Goal: Information Seeking & Learning: Learn about a topic

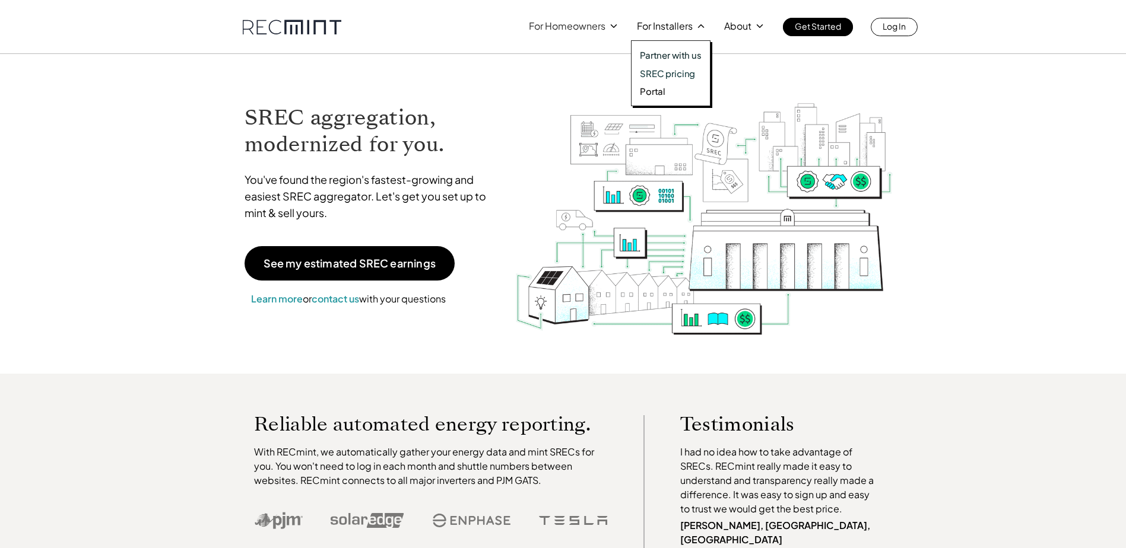
click at [673, 72] on p "SREC pricing" at bounding box center [667, 74] width 55 height 12
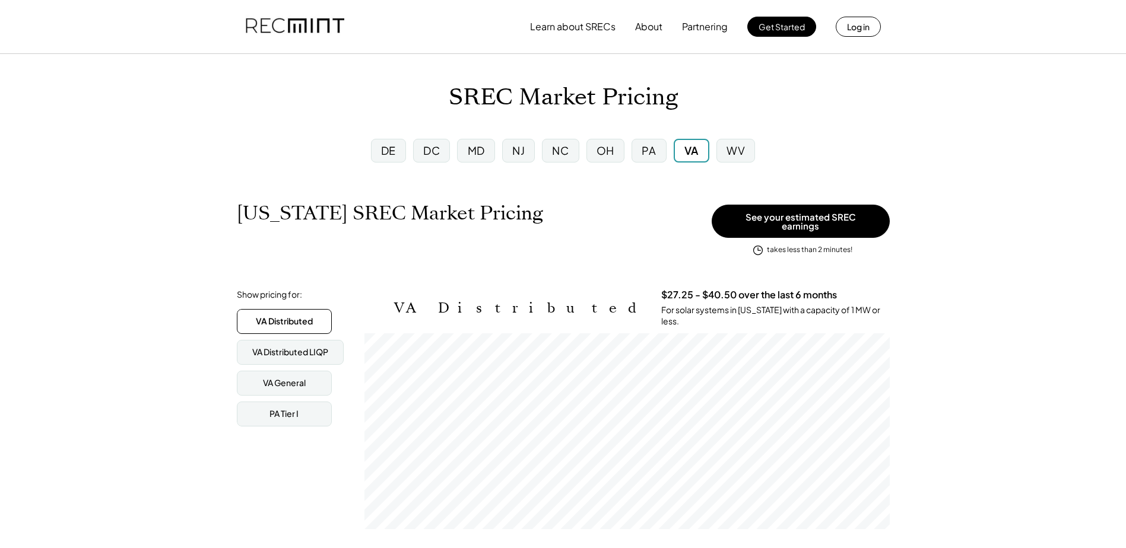
scroll to position [196, 525]
drag, startPoint x: 512, startPoint y: 99, endPoint x: 449, endPoint y: 94, distance: 62.5
click at [450, 94] on h1 "SREC Market Pricing" at bounding box center [563, 98] width 229 height 28
drag, startPoint x: 449, startPoint y: 94, endPoint x: 408, endPoint y: 112, distance: 45.0
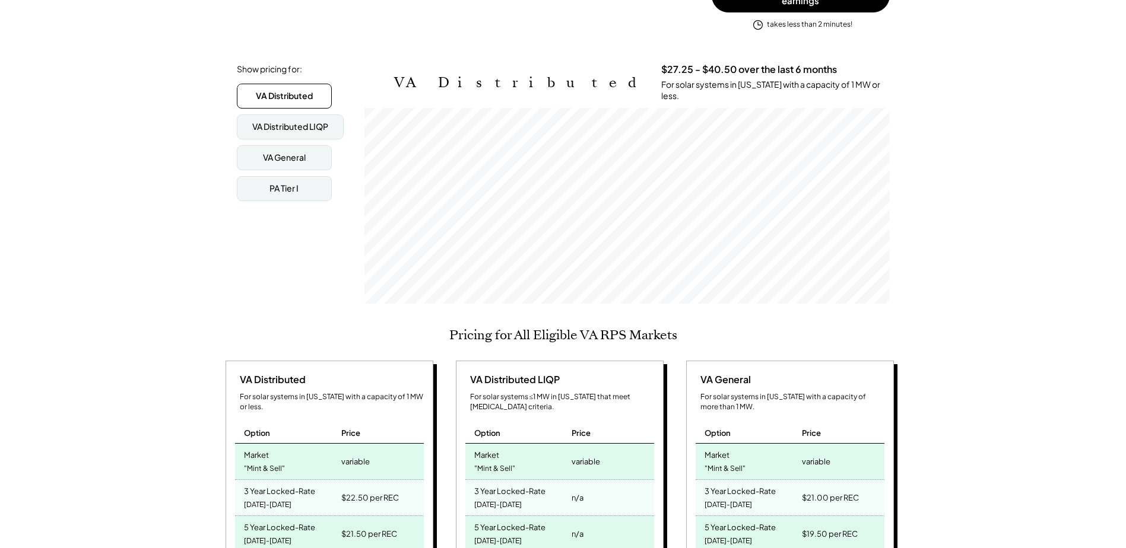
scroll to position [297, 0]
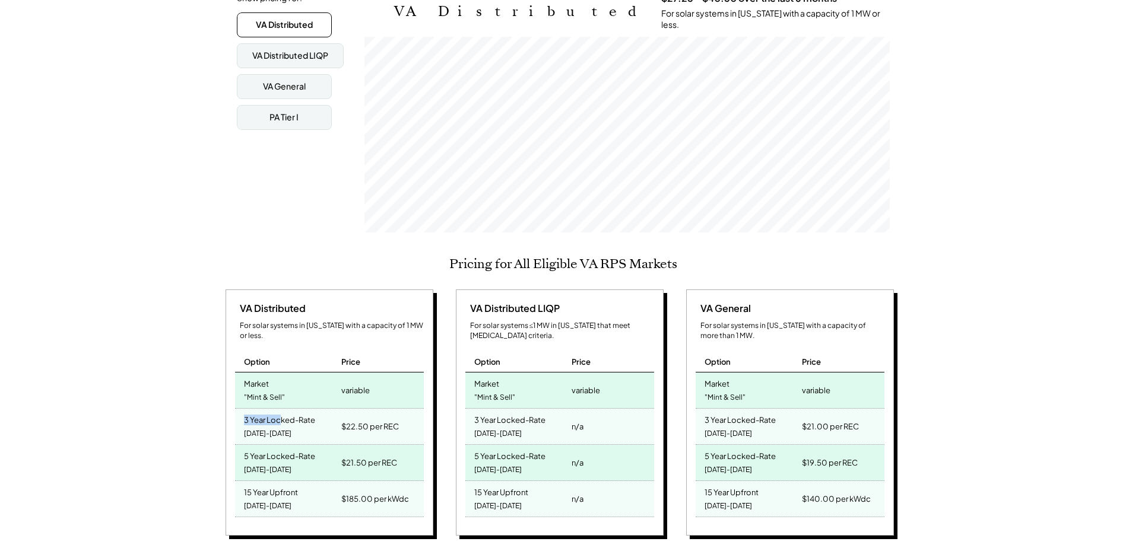
drag, startPoint x: 243, startPoint y: 404, endPoint x: 281, endPoint y: 405, distance: 38.0
click at [281, 409] on div "3 Year Locked-Rate 2025-2027" at bounding box center [287, 427] width 104 height 36
drag, startPoint x: 281, startPoint y: 405, endPoint x: 286, endPoint y: 411, distance: 7.6
click at [286, 411] on div "3 Year Locked-Rate 2025-2027" at bounding box center [287, 427] width 104 height 36
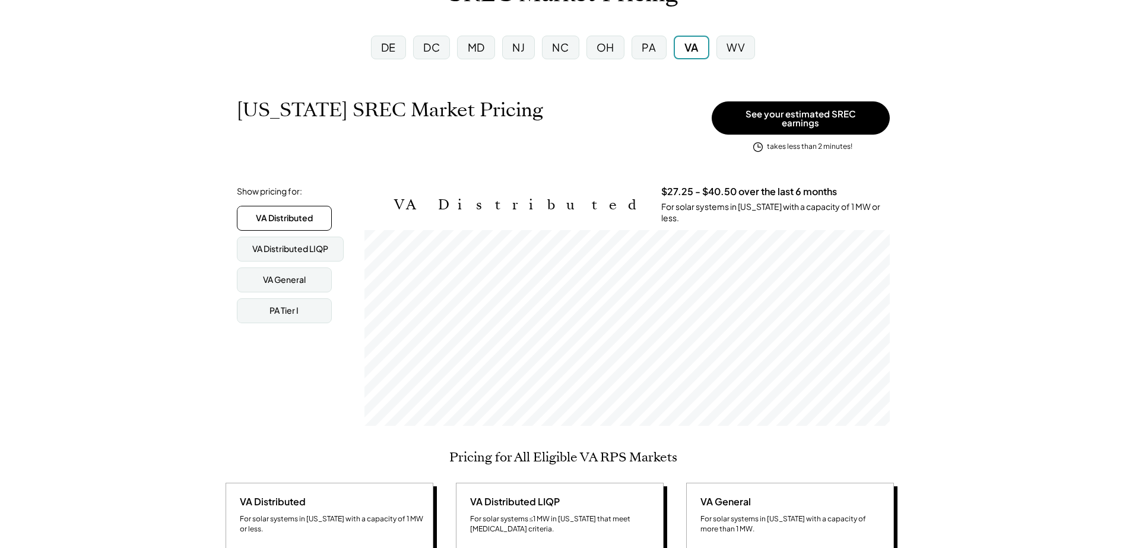
scroll to position [0, 0]
